Goal: Information Seeking & Learning: Learn about a topic

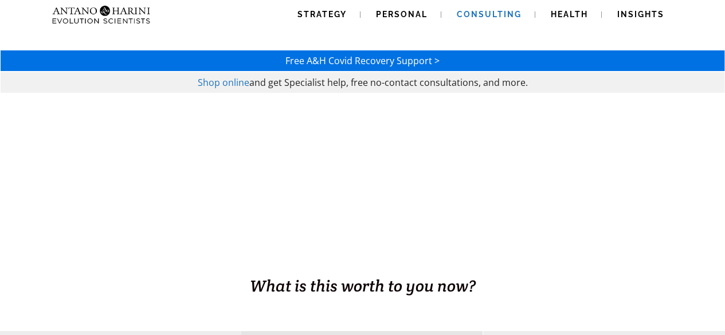
click at [493, 10] on span "Consulting" at bounding box center [489, 14] width 65 height 9
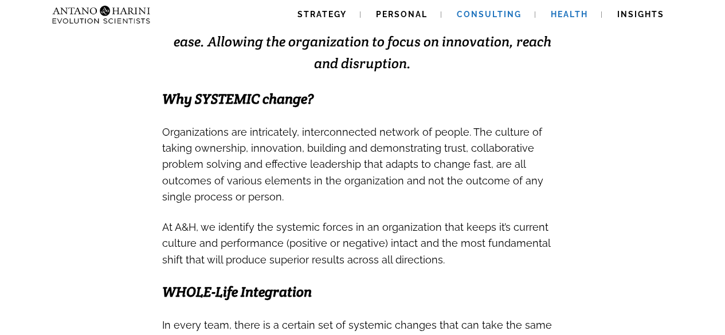
scroll to position [359, 0]
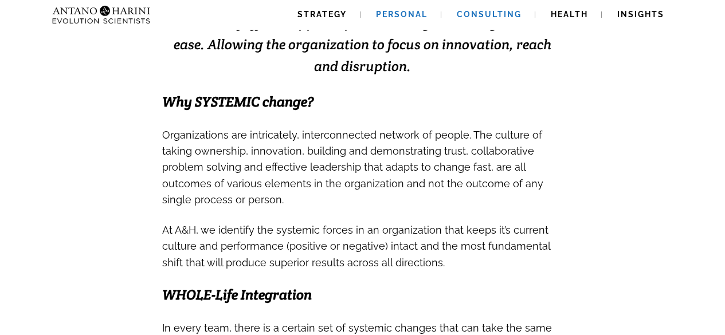
click at [413, 10] on span "Personal" at bounding box center [402, 14] width 52 height 9
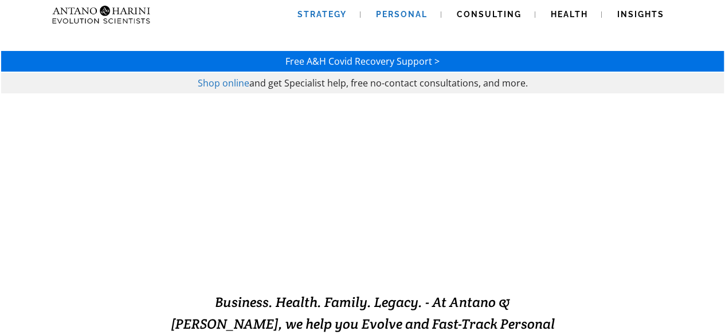
click at [327, 11] on span "Strategy" at bounding box center [321, 14] width 49 height 9
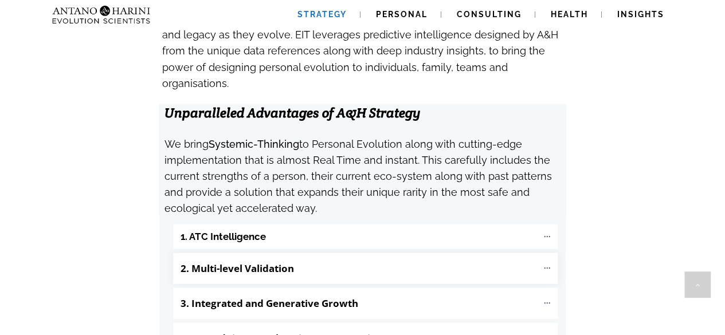
scroll to position [1178, 0]
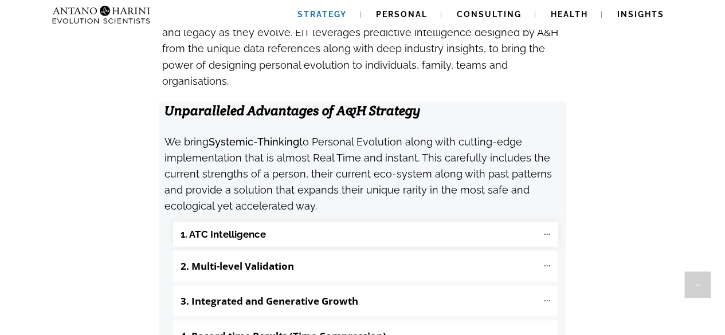
click at [437, 222] on "1. ATC Intelligence" at bounding box center [365, 234] width 385 height 25
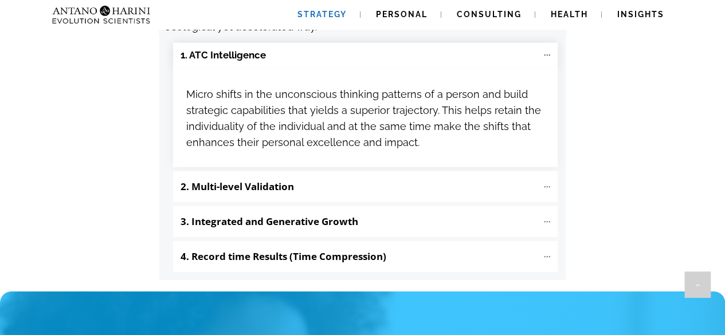
scroll to position [1363, 0]
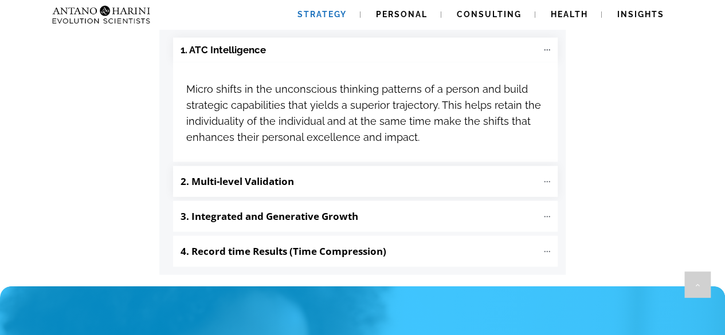
click at [271, 175] on b "2. Multi-level Validation" at bounding box center [237, 181] width 113 height 13
